Goal: Answer question/provide support

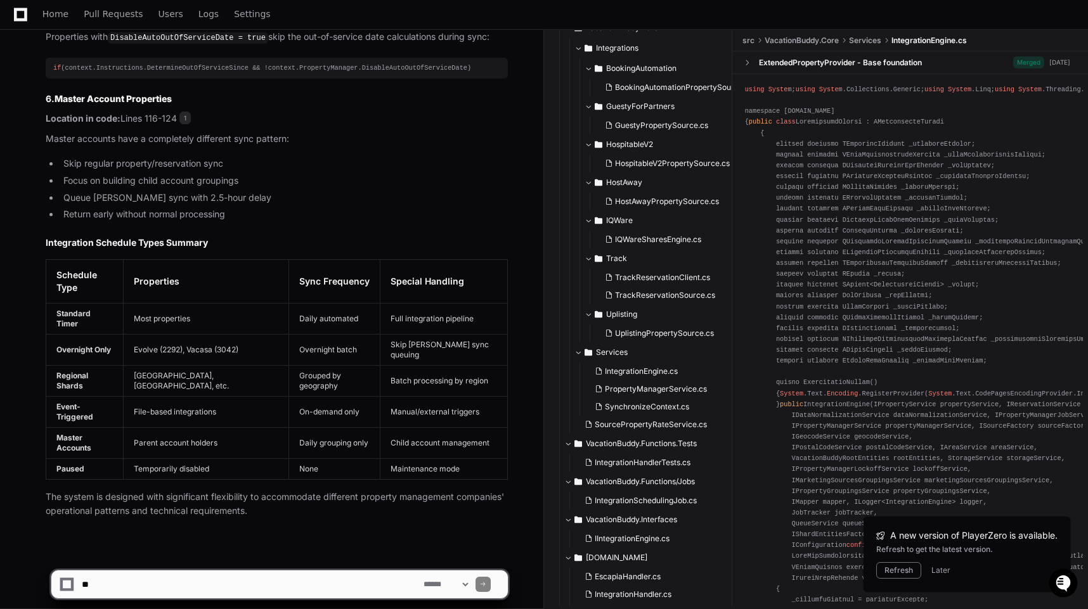
scroll to position [71, 0]
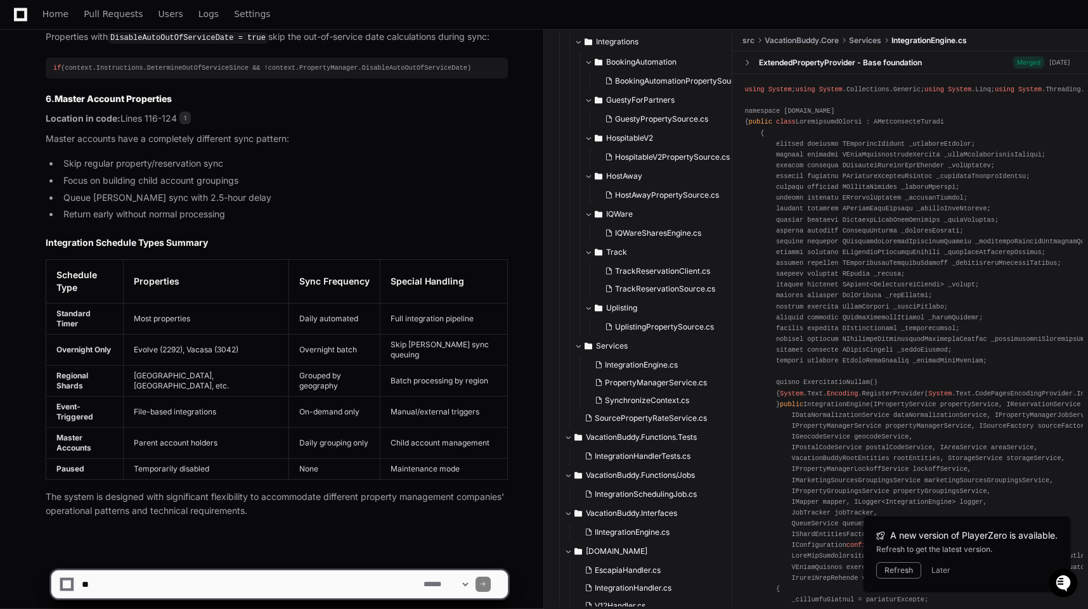
drag, startPoint x: 280, startPoint y: 582, endPoint x: 280, endPoint y: 570, distance: 12.0
click at [280, 582] on textarea at bounding box center [250, 584] width 342 height 28
paste textarea "**********"
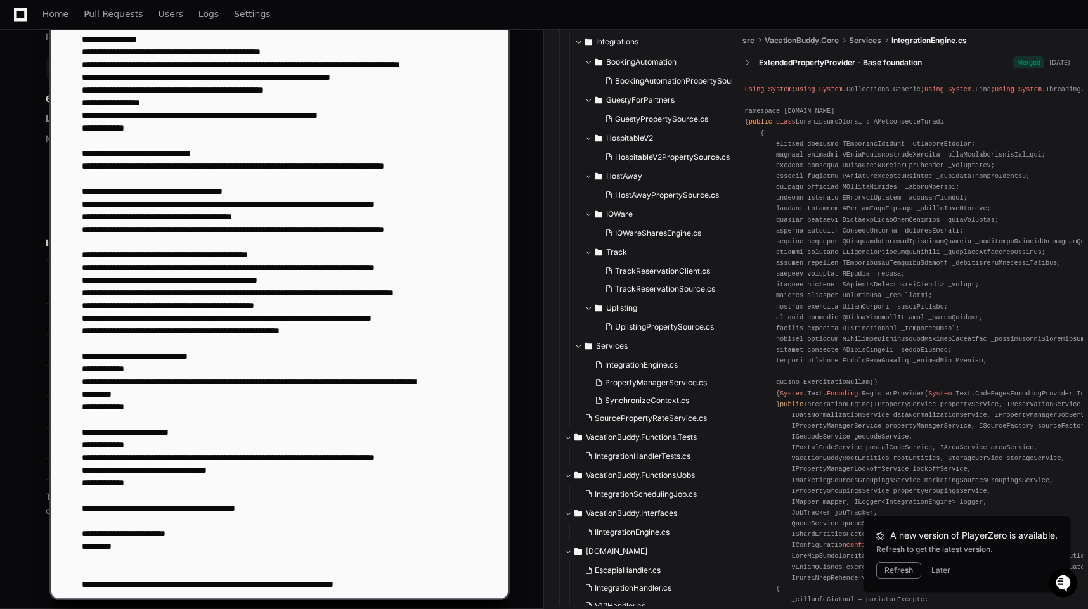
scroll to position [219, 0]
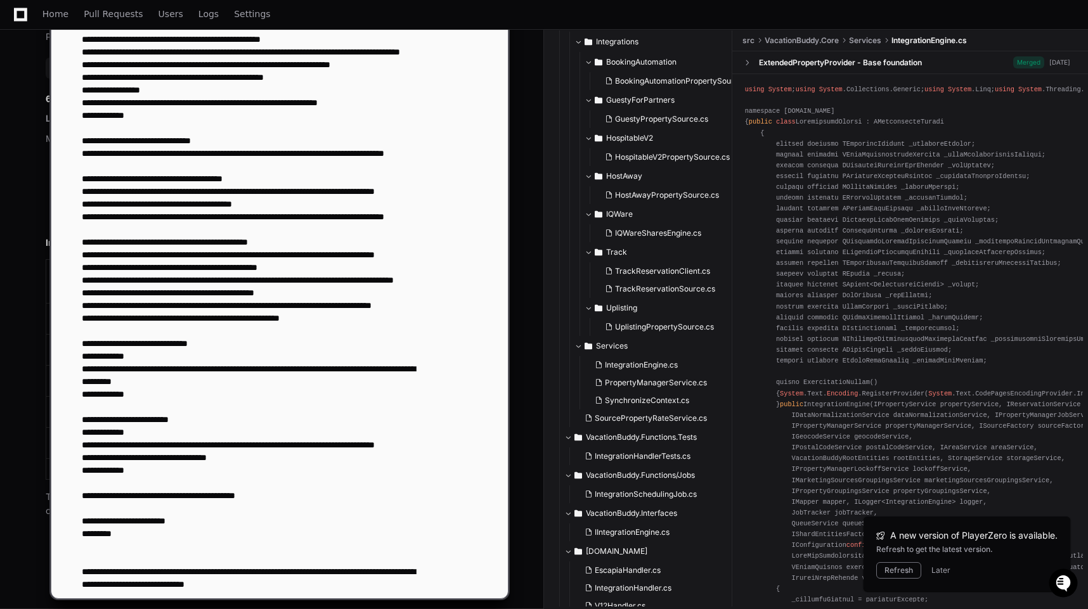
type textarea "**********"
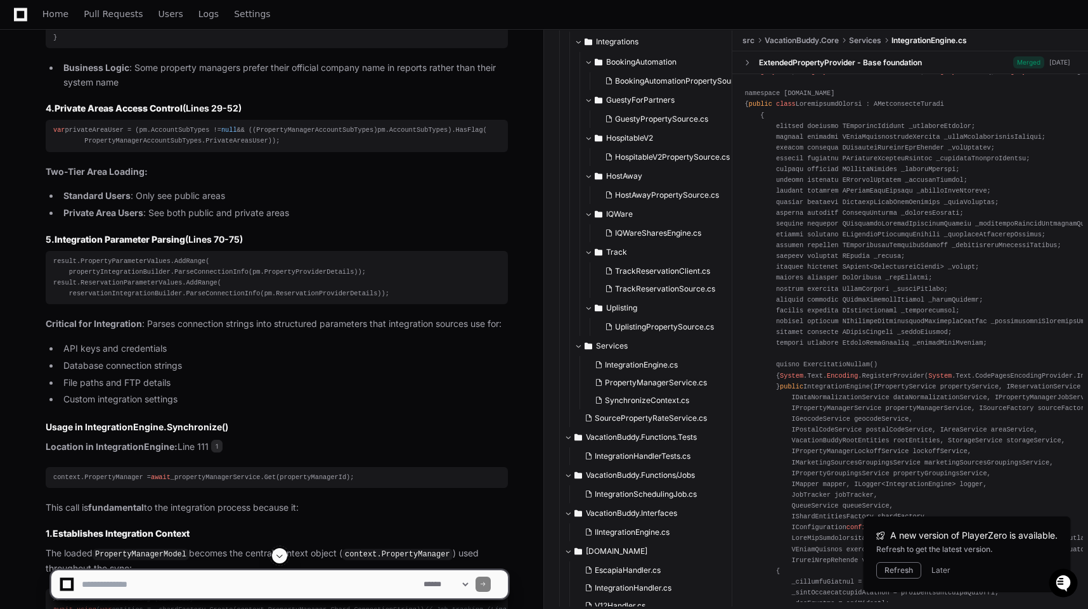
scroll to position [9858, 0]
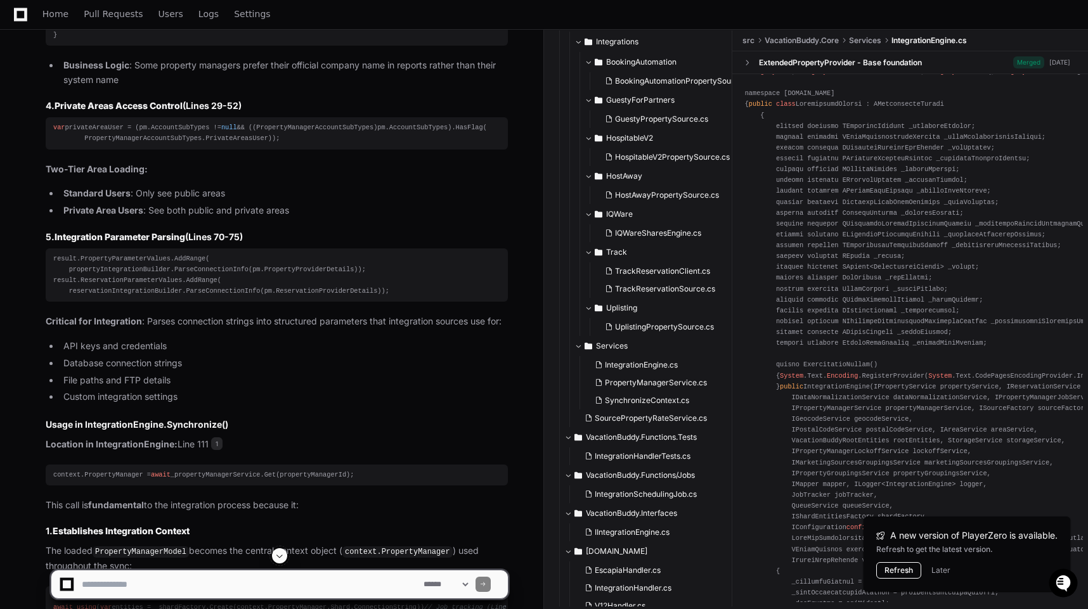
click at [906, 570] on button "Refresh" at bounding box center [898, 570] width 45 height 16
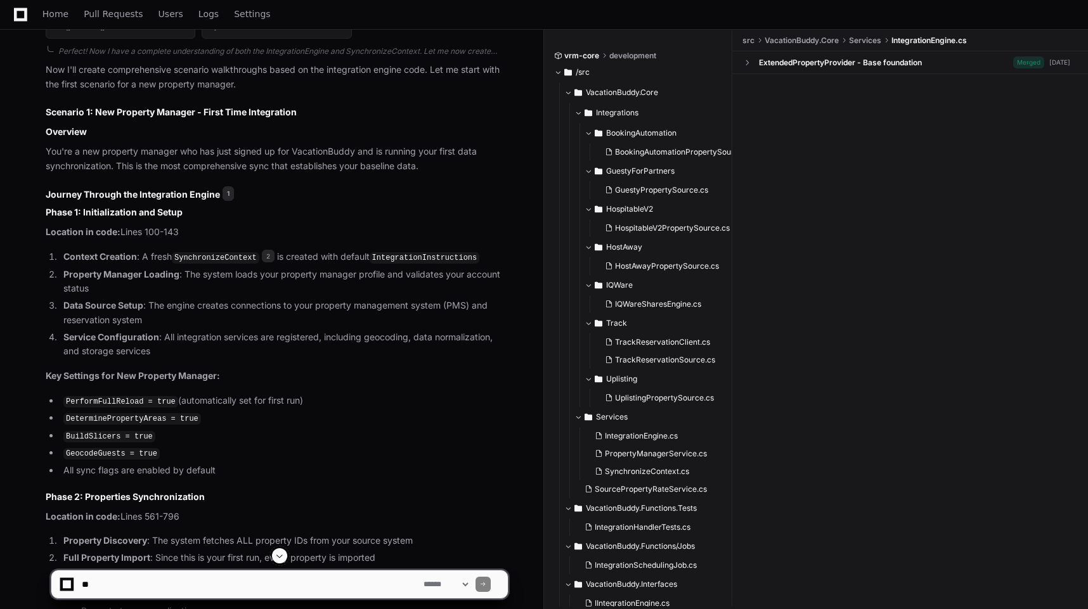
click at [281, 554] on span at bounding box center [279, 556] width 10 height 10
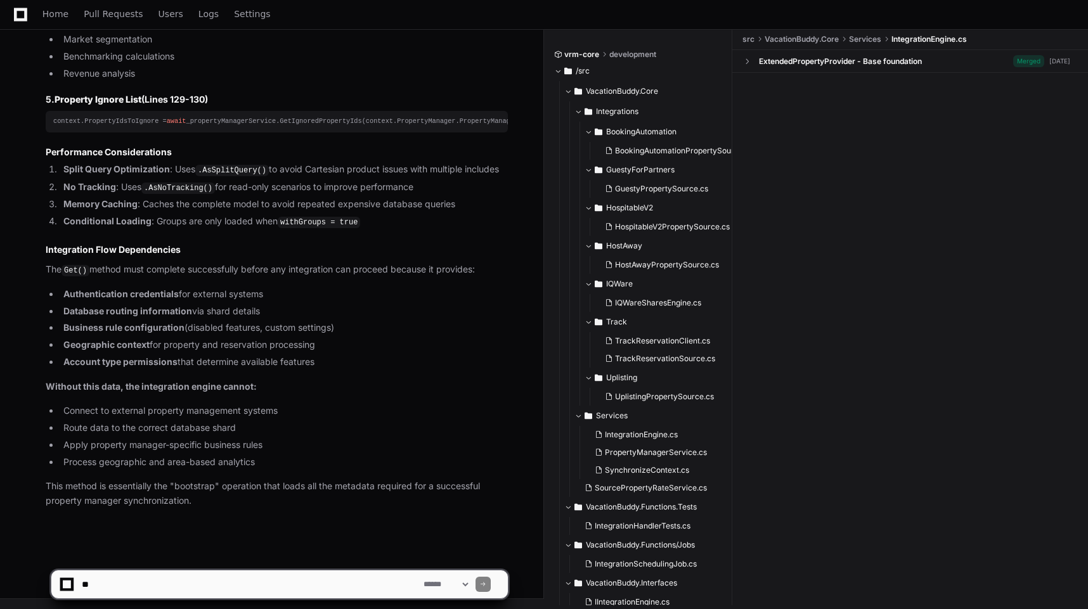
scroll to position [10897, 0]
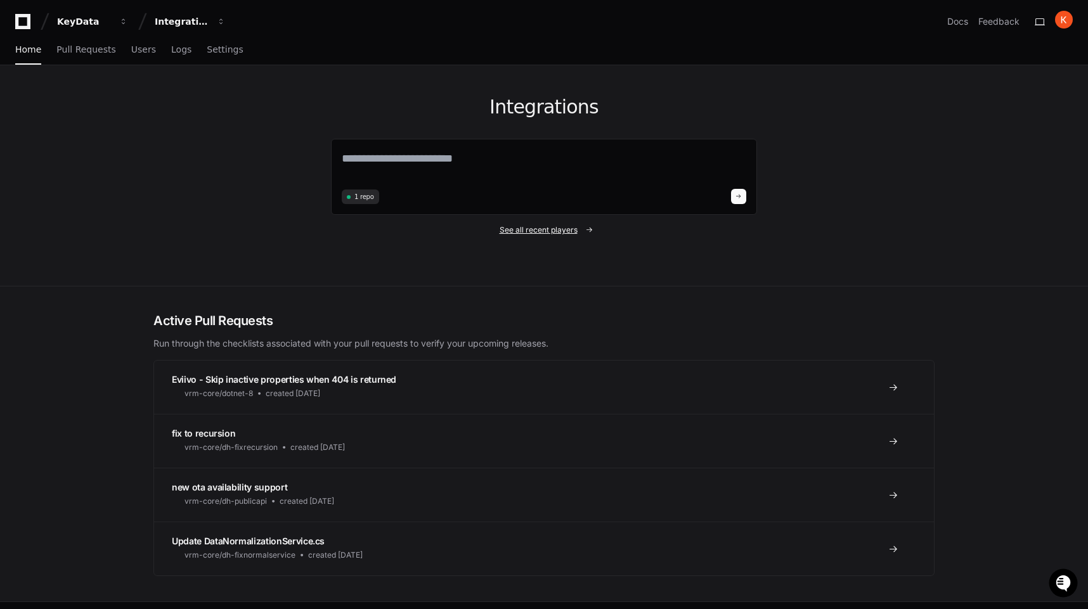
click at [590, 225] on link "See all recent players" at bounding box center [544, 230] width 426 height 10
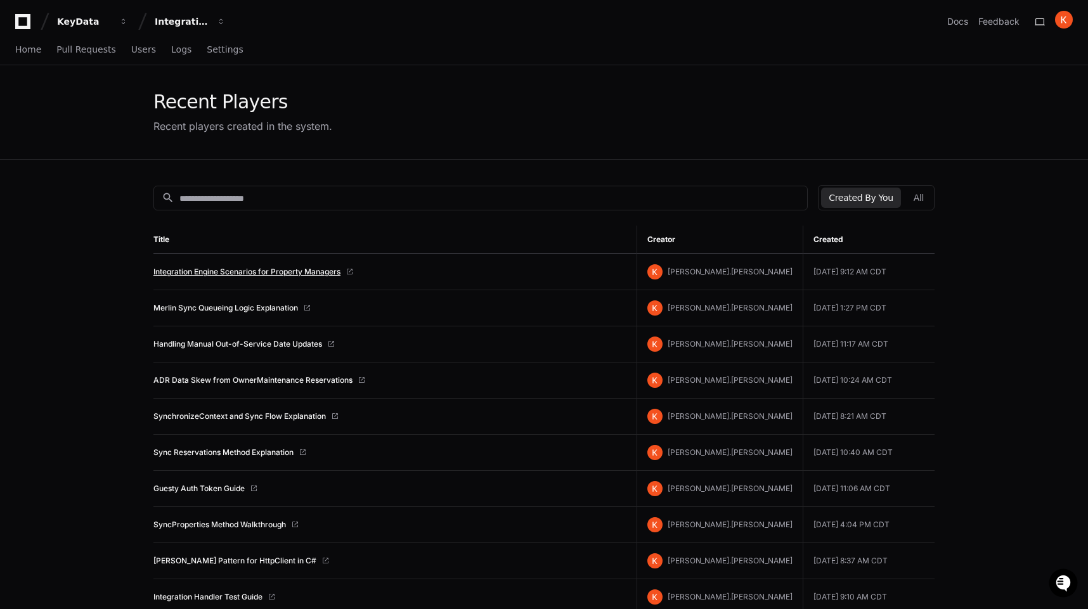
click at [231, 269] on link "Integration Engine Scenarios for Property Managers" at bounding box center [246, 272] width 187 height 10
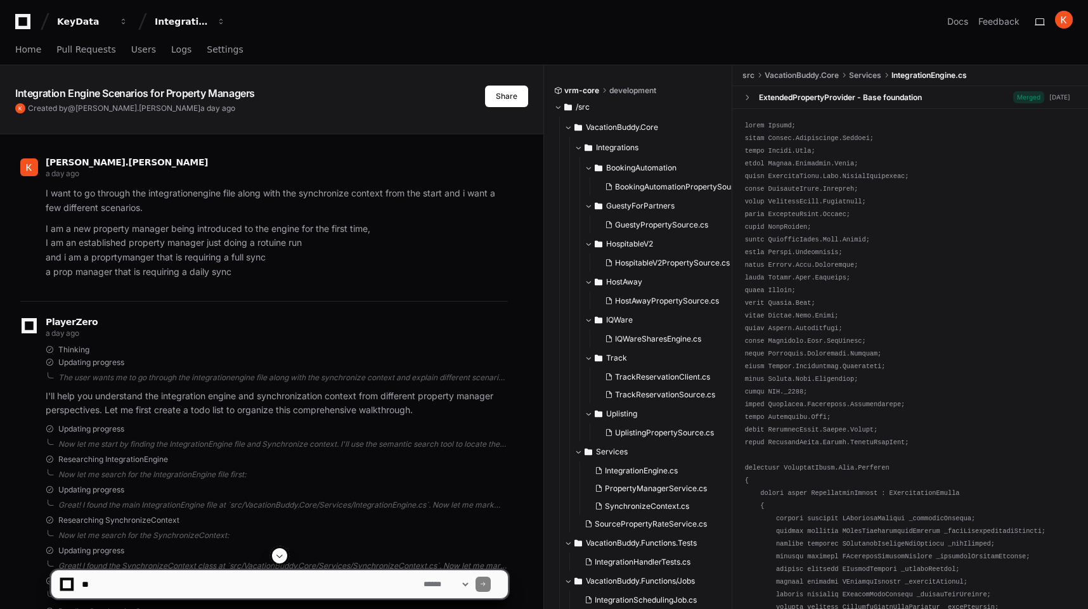
click at [276, 553] on span at bounding box center [279, 556] width 10 height 10
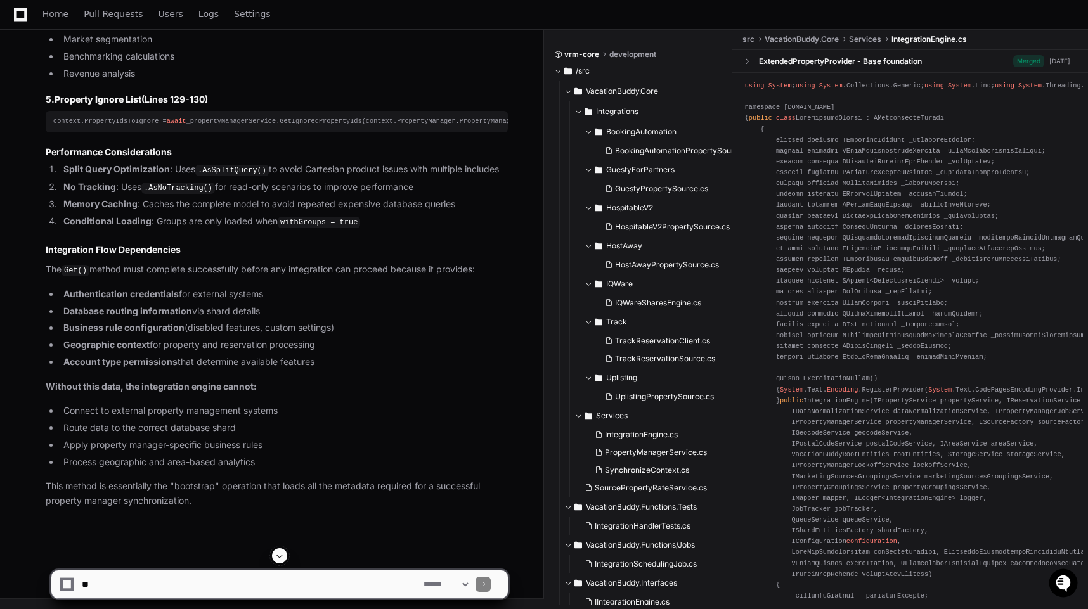
scroll to position [10897, 0]
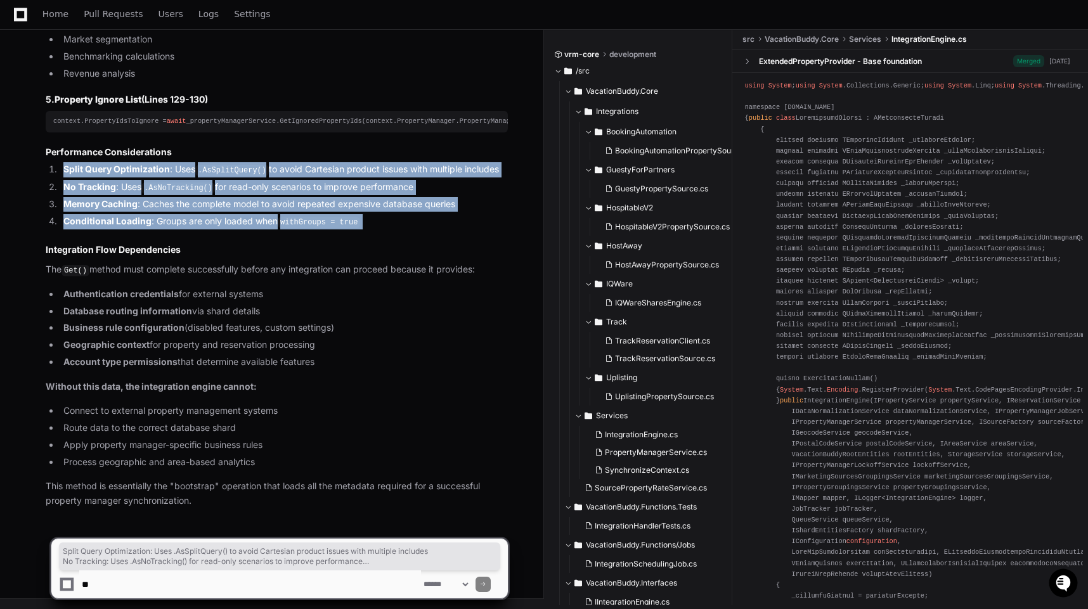
drag, startPoint x: 44, startPoint y: 174, endPoint x: 217, endPoint y: 243, distance: 186.1
